Goal: Use online tool/utility: Utilize a website feature to perform a specific function

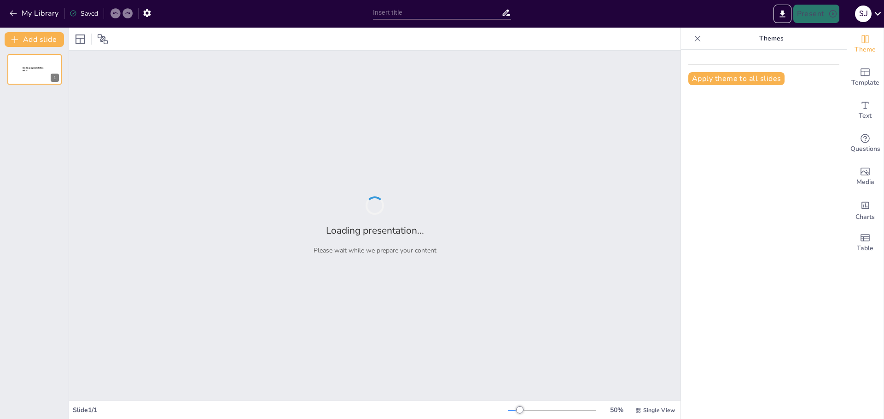
type input "Imported lianos Präsentation_2025.pptx"
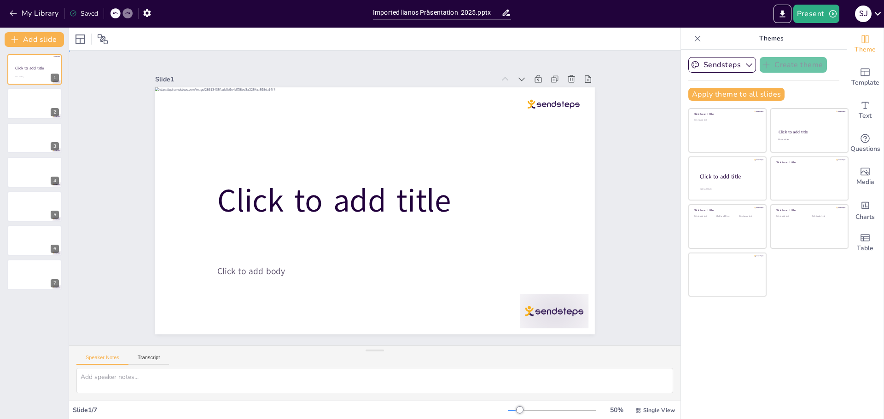
click at [630, 149] on div "Slide 1 Click to add title Click to add body Slide 2 Slide 3 Slide 4 Slide 5 Sl…" at bounding box center [374, 198] width 611 height 295
click at [29, 108] on div at bounding box center [34, 103] width 55 height 31
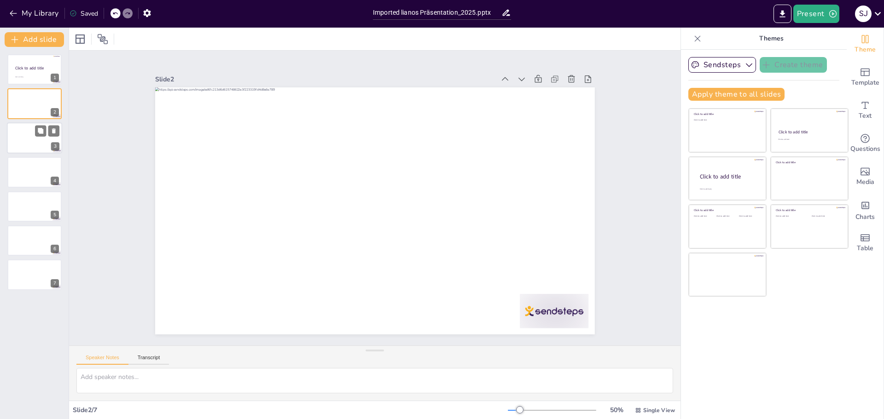
click at [17, 140] on div at bounding box center [34, 137] width 55 height 31
click at [23, 183] on div at bounding box center [34, 171] width 55 height 31
click at [26, 192] on div at bounding box center [34, 206] width 55 height 31
click at [640, 69] on div "Slide 1 Click to add title Click to add body Slide 2 Slide 3 Slide 4 Slide 5 Sl…" at bounding box center [374, 198] width 611 height 295
click at [811, 12] on button "Present" at bounding box center [816, 14] width 46 height 18
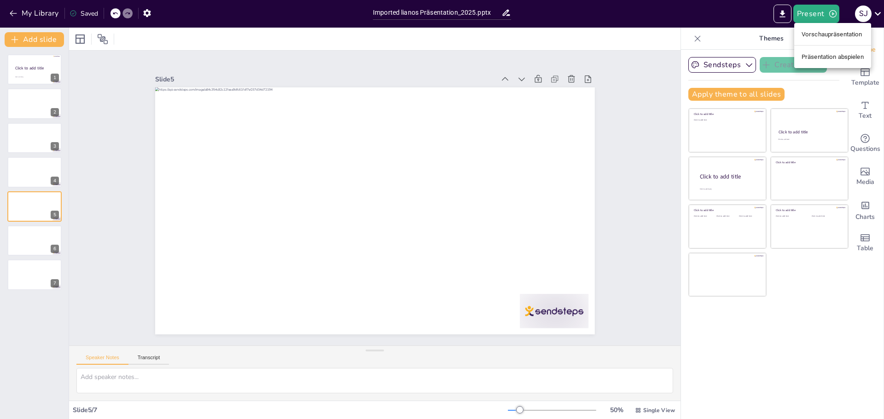
drag, startPoint x: 623, startPoint y: 68, endPoint x: 633, endPoint y: 65, distance: 9.9
click at [624, 68] on div at bounding box center [442, 209] width 884 height 419
click at [26, 255] on div "6" at bounding box center [34, 240] width 55 height 31
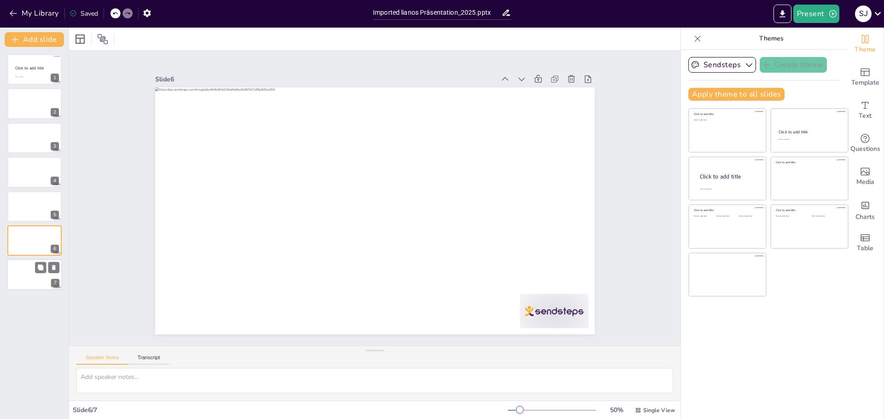
click at [39, 286] on div at bounding box center [34, 275] width 55 height 31
click at [694, 67] on button "Sendsteps" at bounding box center [722, 65] width 68 height 16
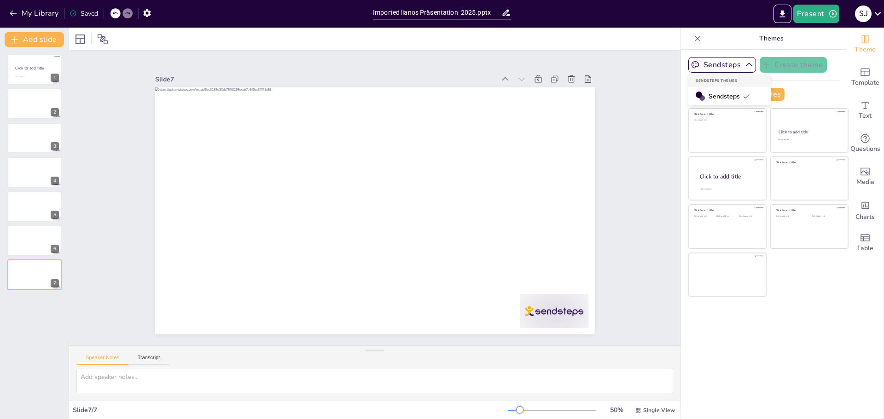
click at [717, 97] on span "Sendsteps" at bounding box center [728, 96] width 41 height 9
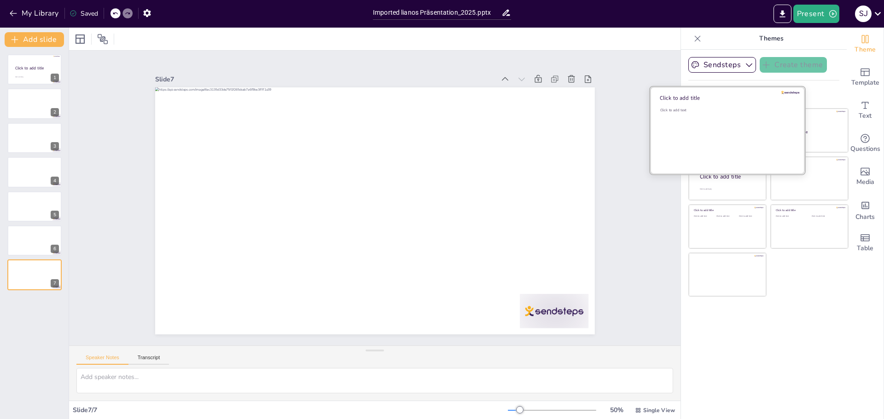
click at [734, 137] on div "Click to add text" at bounding box center [726, 136] width 132 height 57
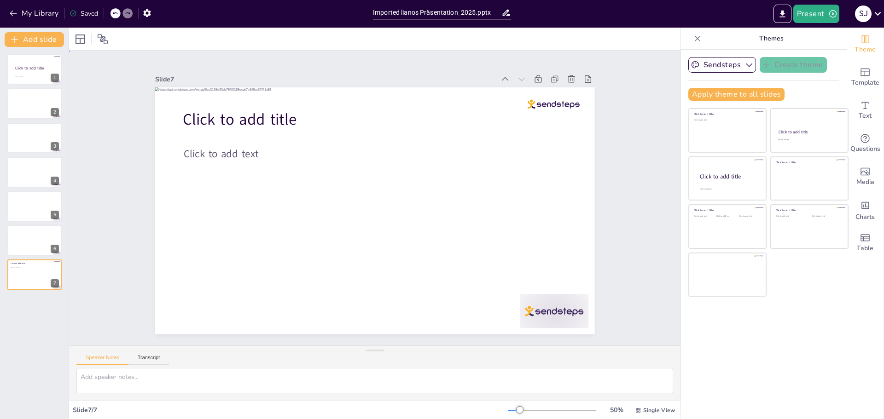
click at [598, 64] on div "Slide 1 Click to add title Click to add body Slide 2 Slide 3 Slide 4 Slide 5 Sl…" at bounding box center [374, 198] width 517 height 323
click at [18, 135] on div at bounding box center [34, 137] width 55 height 31
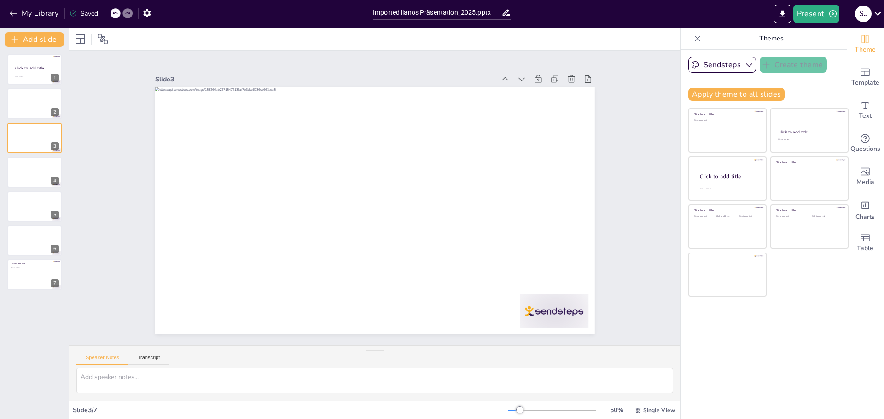
click at [10, 4] on div "My Library Saved" at bounding box center [184, 13] width 368 height 26
click at [12, 10] on icon "button" at bounding box center [13, 13] width 9 height 9
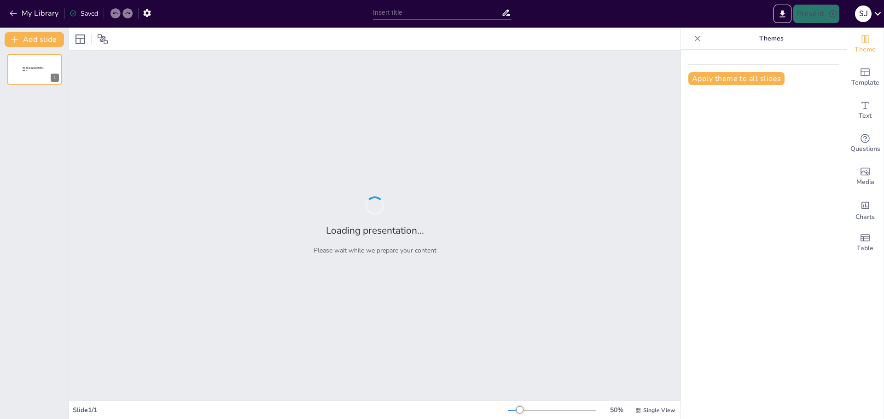
type input "Effiziente Lager- und Sortierarbeiten: Ihre Waren in besten Händen"
